Goal: Task Accomplishment & Management: Use online tool/utility

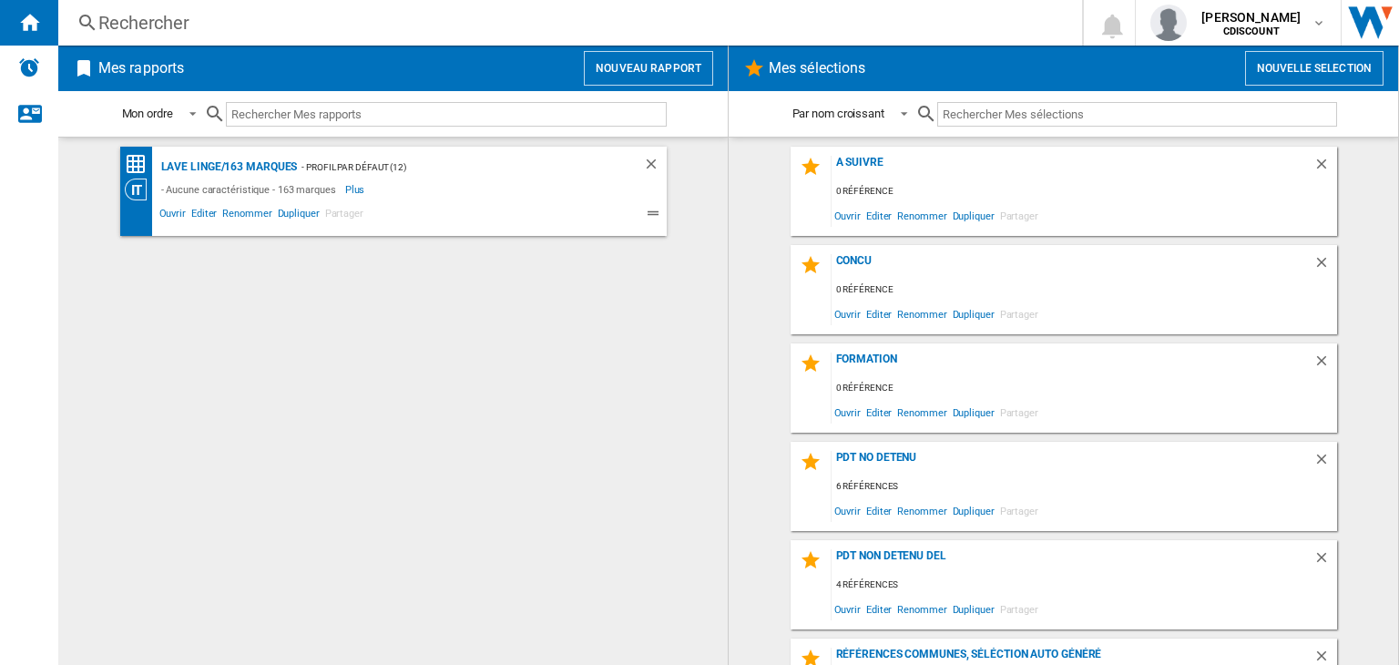
click at [669, 72] on button "Nouveau rapport" at bounding box center [648, 68] width 129 height 35
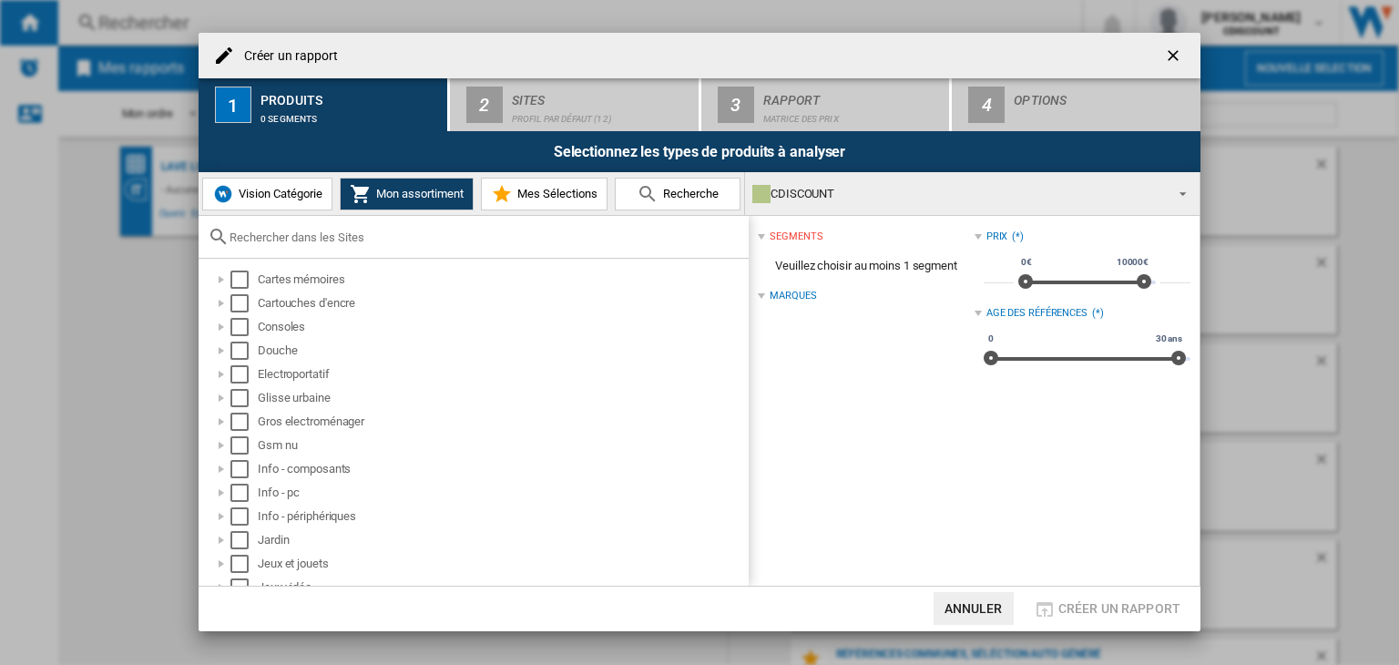
click at [315, 238] on input "text" at bounding box center [485, 237] width 510 height 14
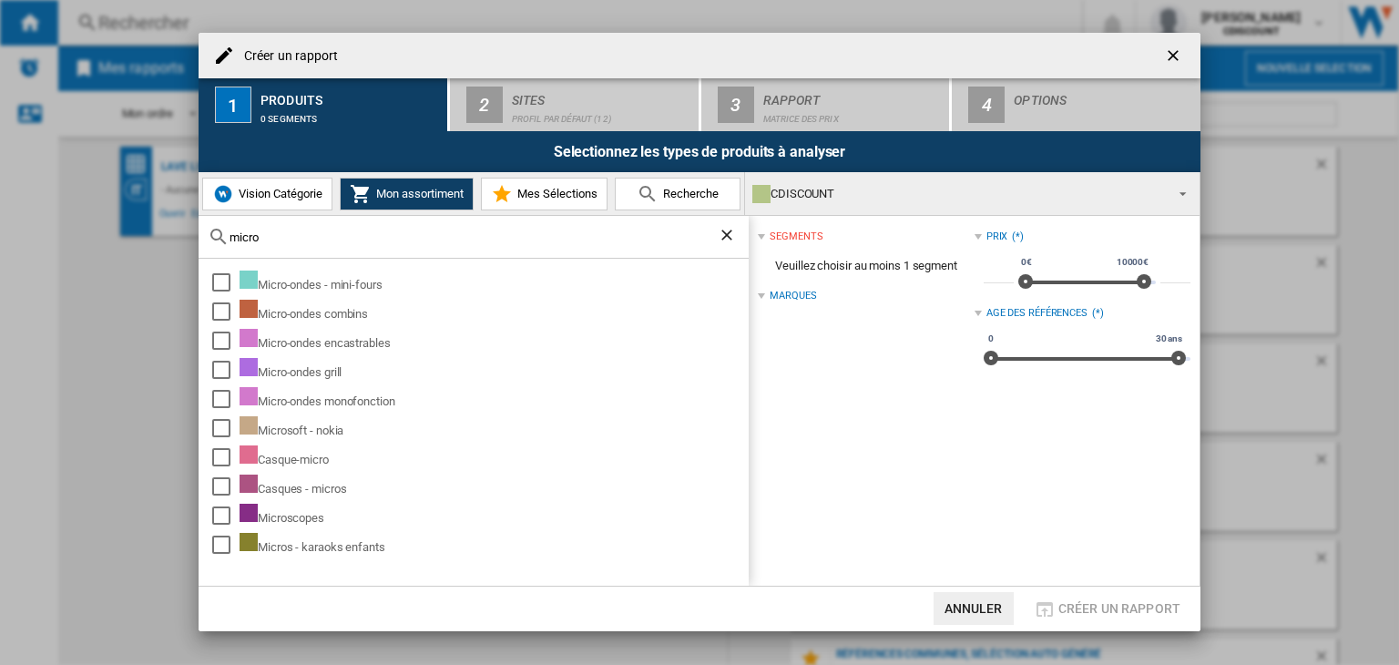
type input "micro"
click at [255, 196] on span "Vision Catégorie" at bounding box center [278, 194] width 88 height 14
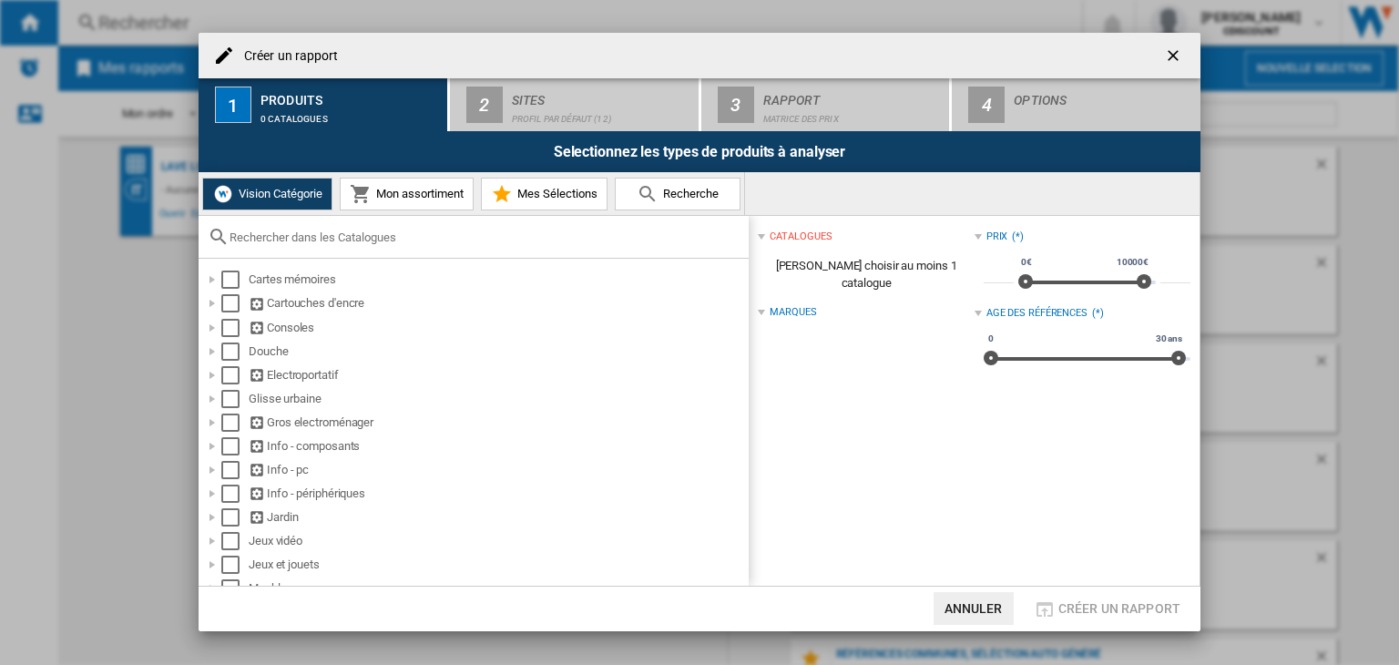
click at [292, 240] on input "text" at bounding box center [485, 237] width 510 height 14
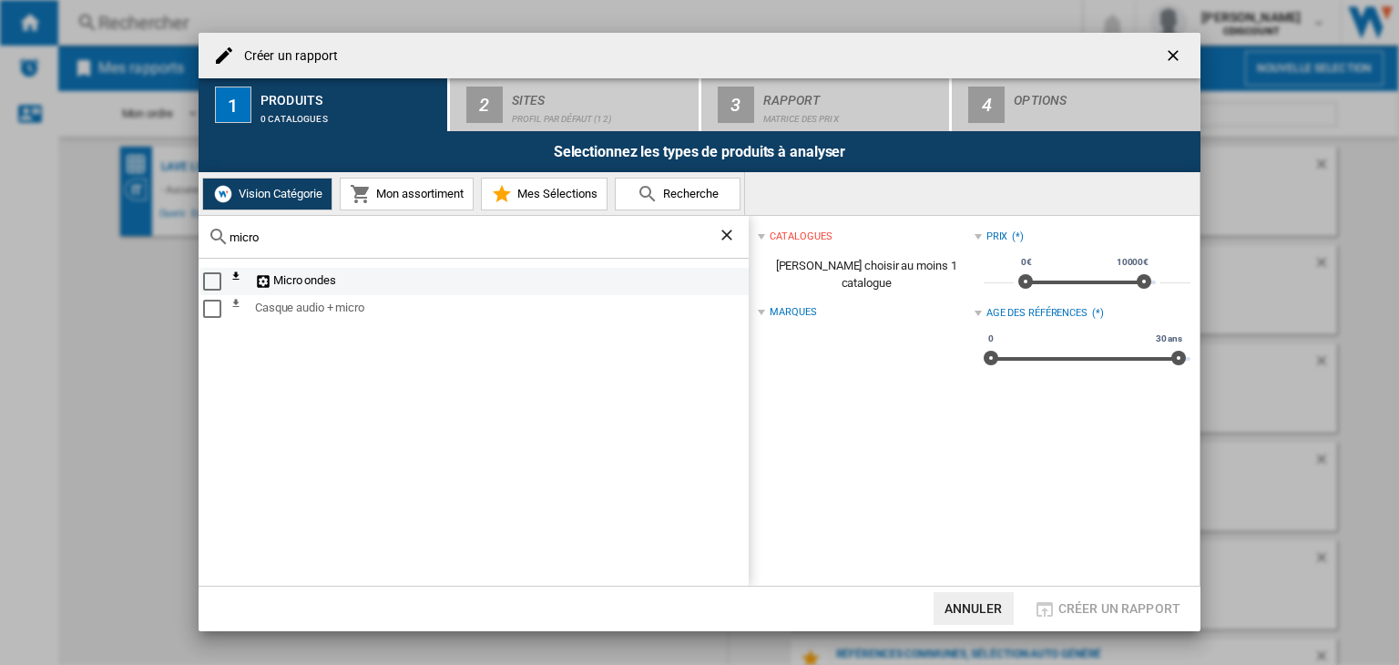
type input "micro"
click at [211, 279] on div "Select" at bounding box center [212, 281] width 18 height 18
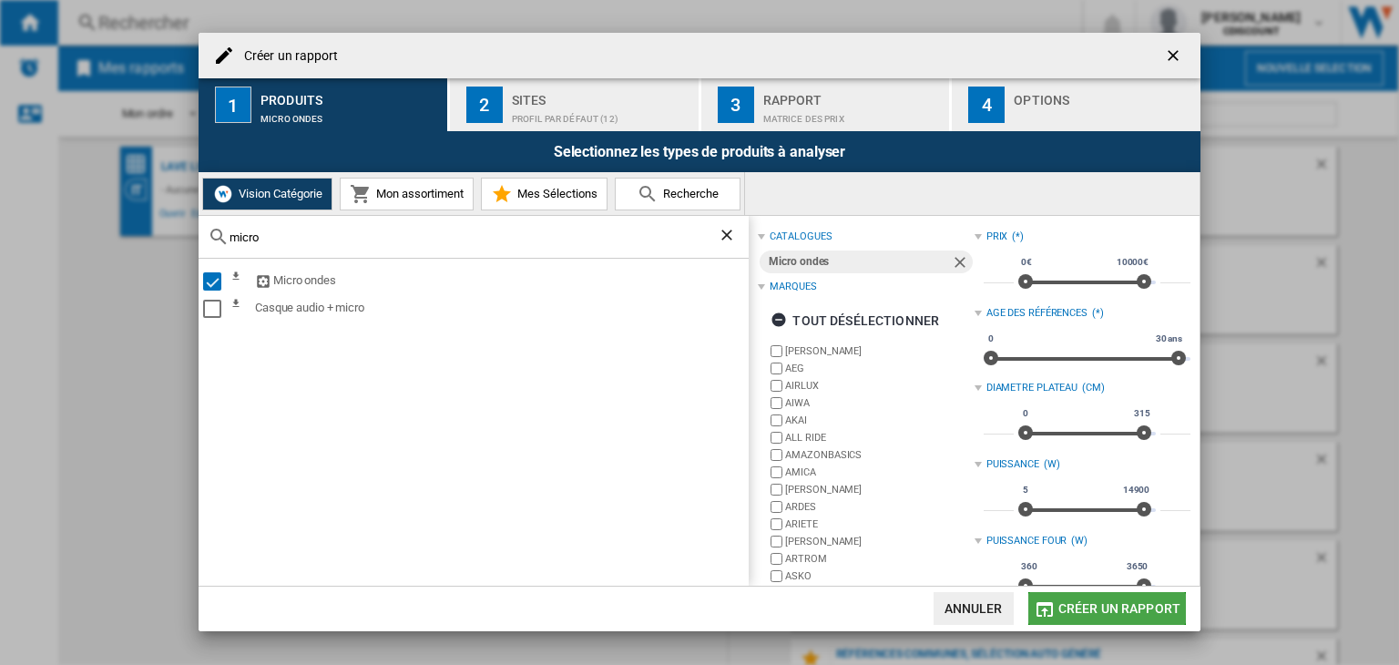
click at [1080, 608] on span "Créer un rapport" at bounding box center [1119, 608] width 122 height 15
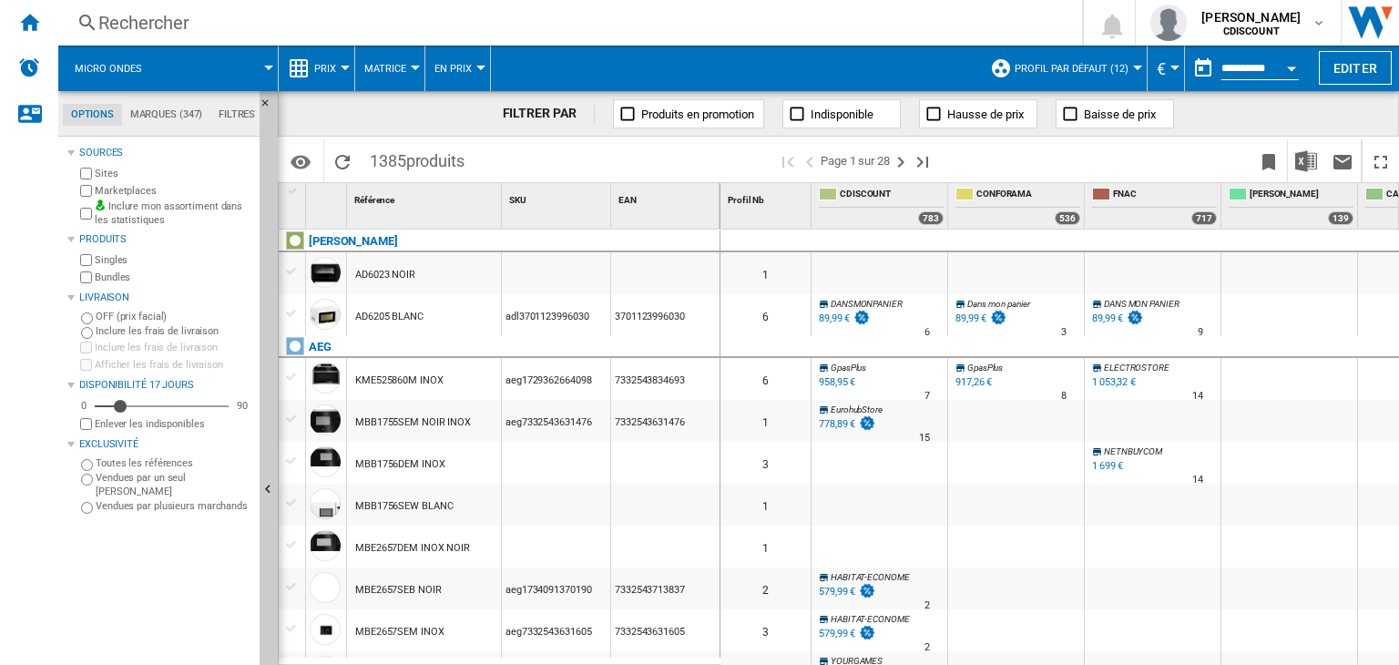
click at [164, 22] on div "Rechercher" at bounding box center [566, 23] width 936 height 26
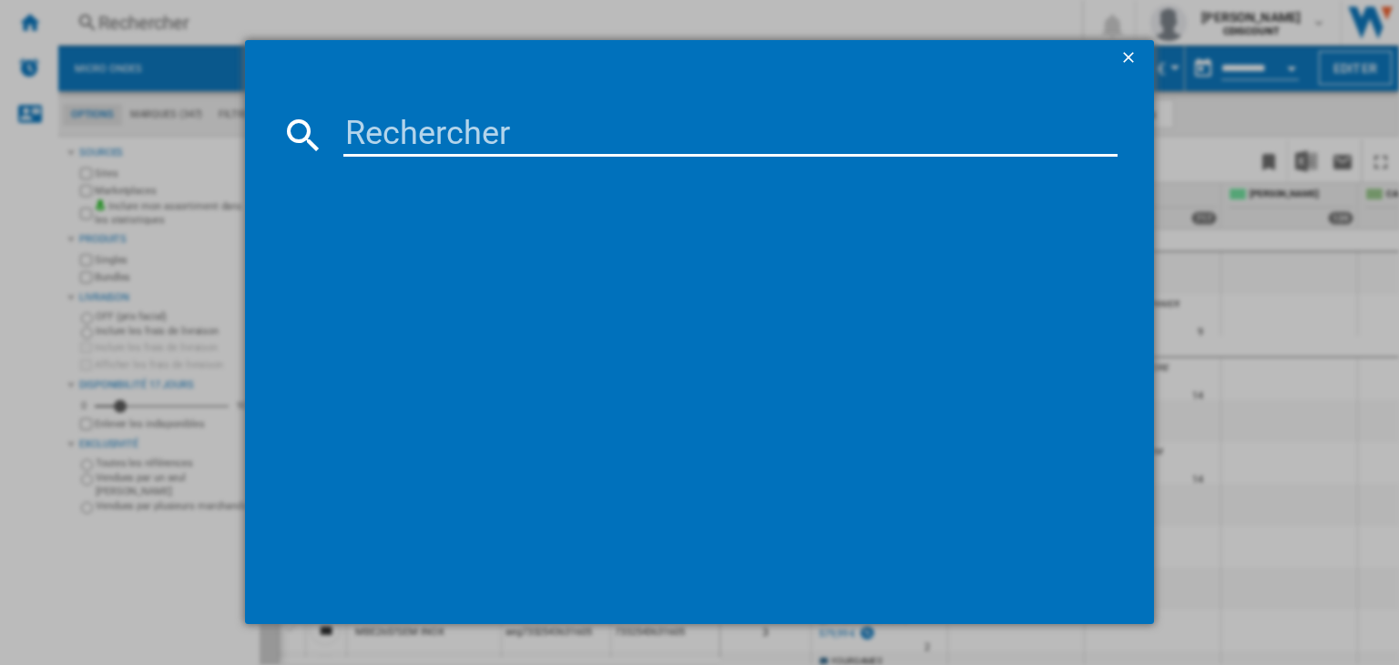
click at [437, 137] on input at bounding box center [730, 135] width 774 height 44
paste input "Continental Edison MO28GB"
type input "Continental Edison MO28GB"
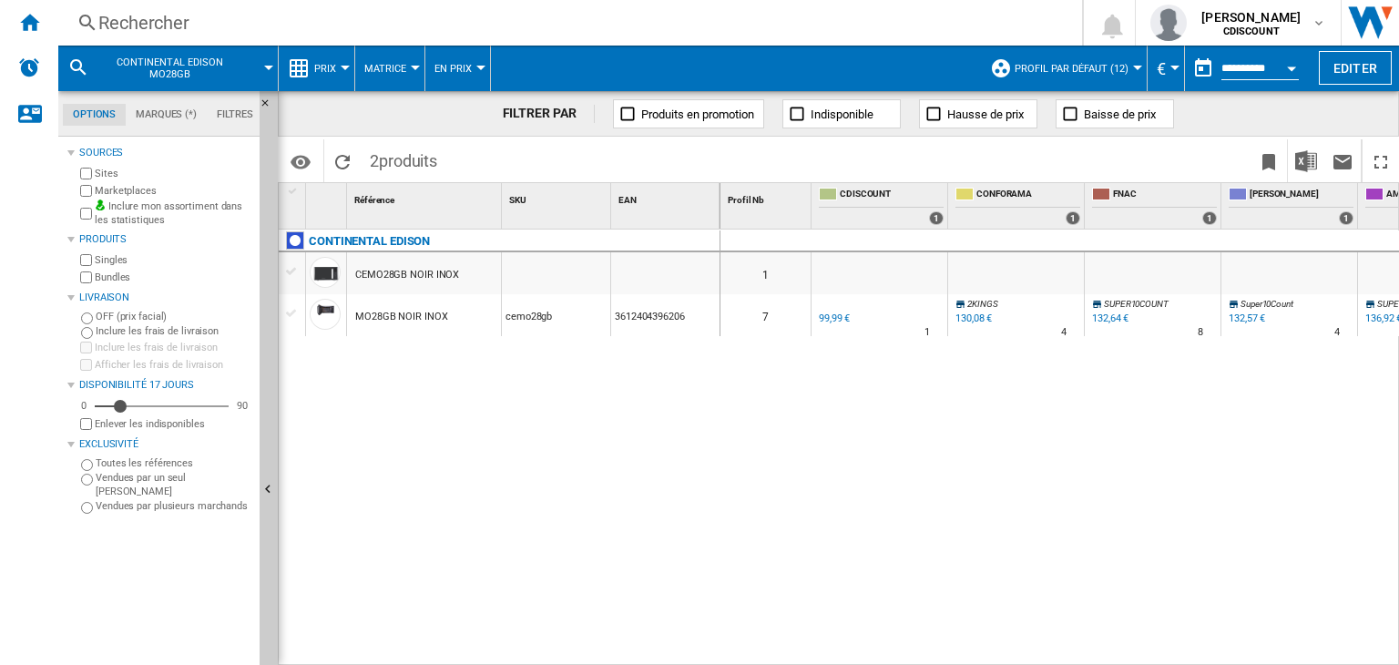
click at [845, 319] on div "99,99 €" at bounding box center [834, 318] width 31 height 12
click at [169, 26] on div "Rechercher" at bounding box center [566, 23] width 936 height 26
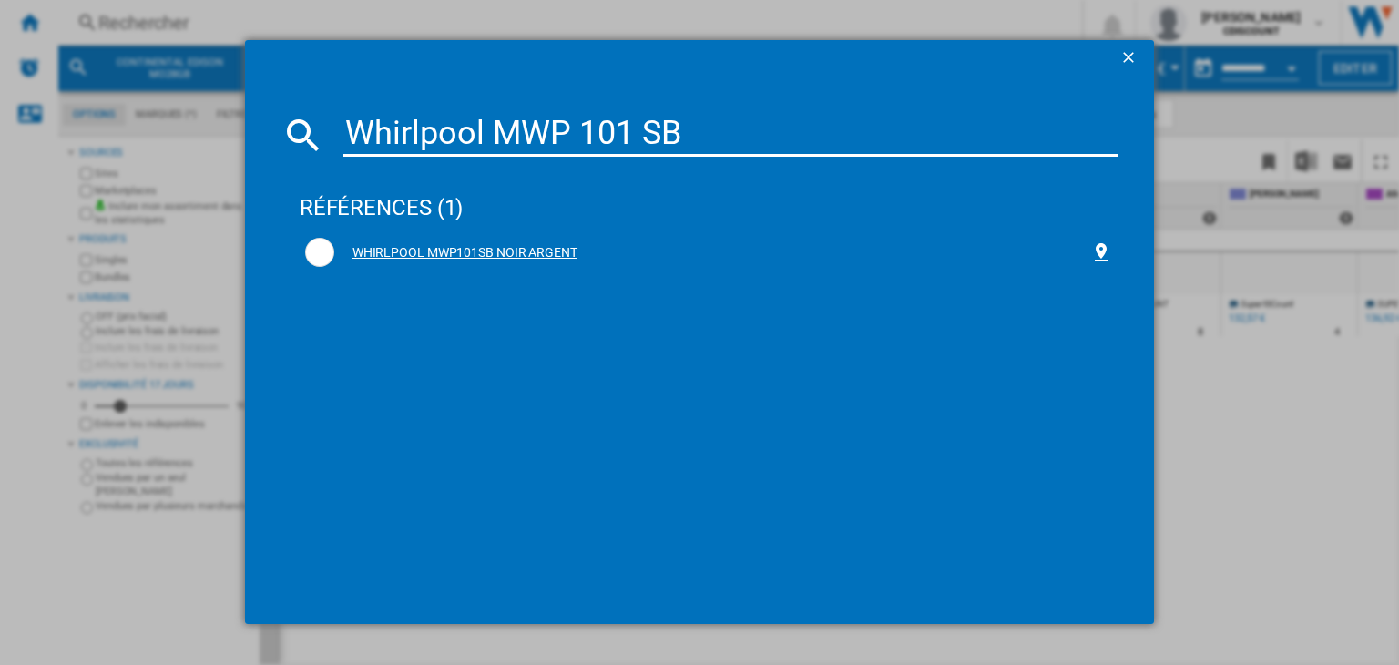
type input "Whirlpool MWP 101 SB"
click at [476, 249] on div "WHIRLPOOL MWP101SB NOIR ARGENT" at bounding box center [712, 253] width 756 height 18
